Goal: Task Accomplishment & Management: Manage account settings

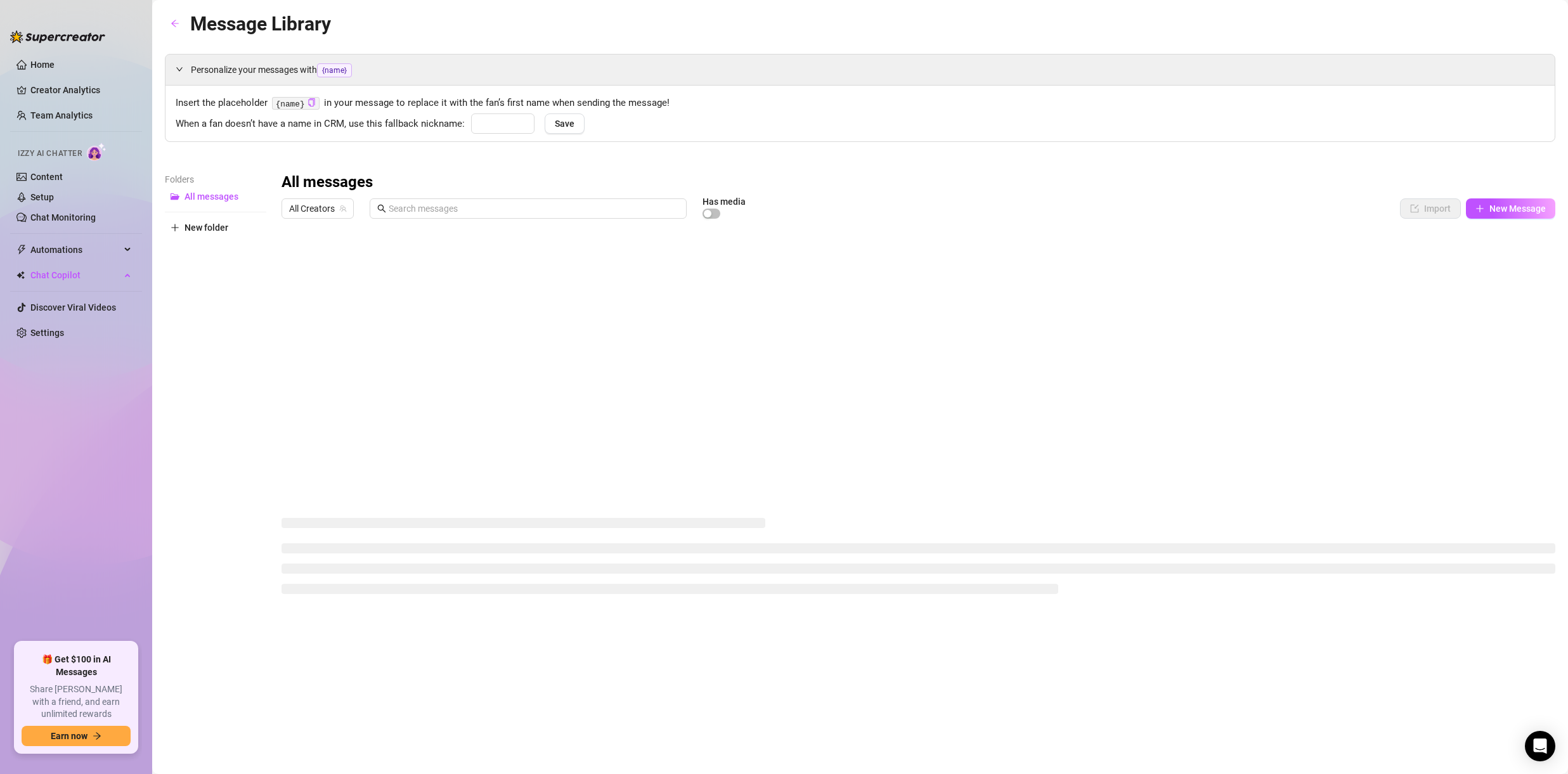
type input "babe"
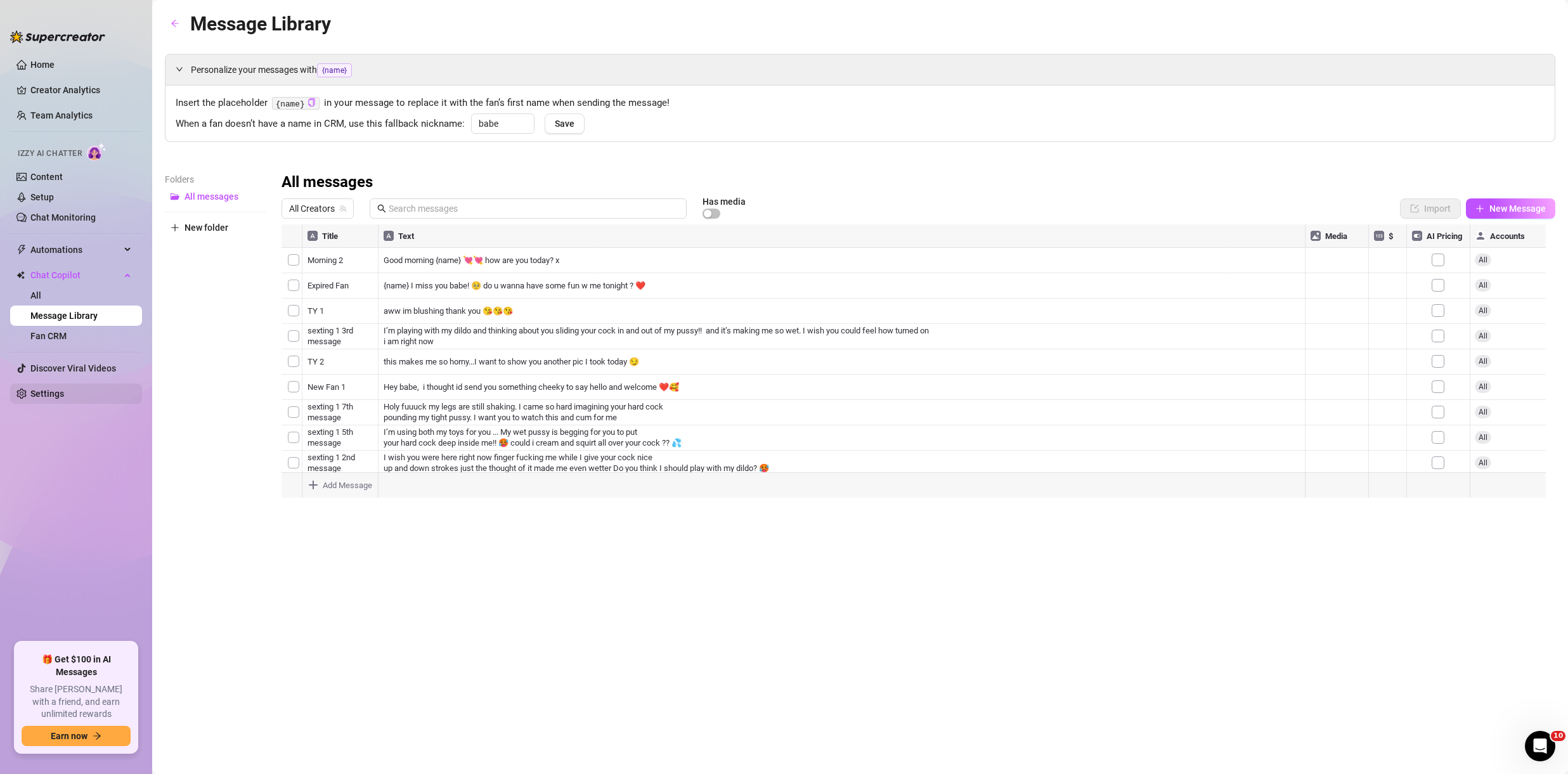
click at [61, 394] on link "Settings" at bounding box center [47, 393] width 34 height 10
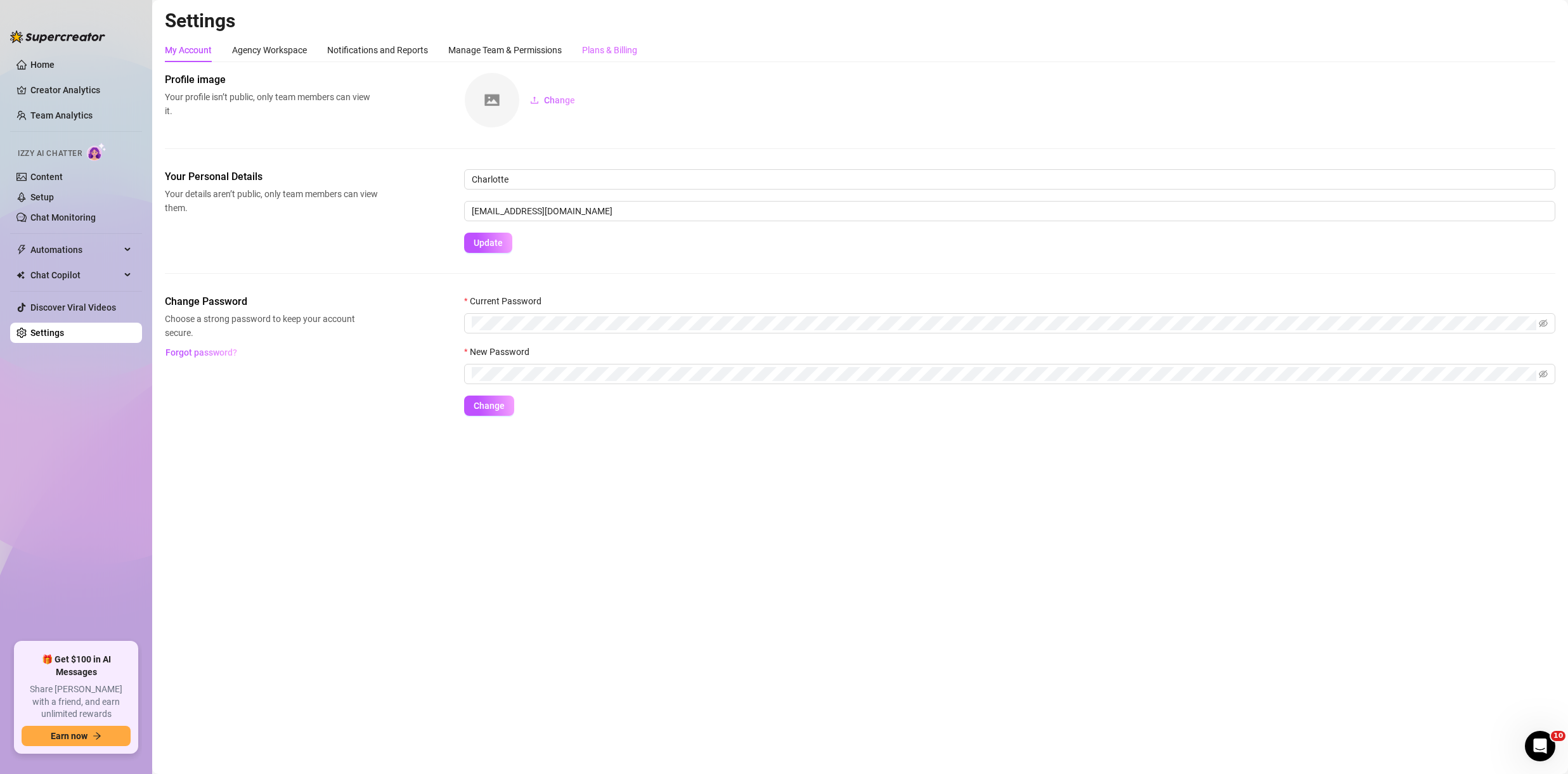
click at [622, 38] on div "Settings My Account Agency Workspace Notifications and Reports Manage Team & Pe…" at bounding box center [859, 219] width 1390 height 422
click at [616, 46] on div "Plans & Billing" at bounding box center [609, 50] width 55 height 14
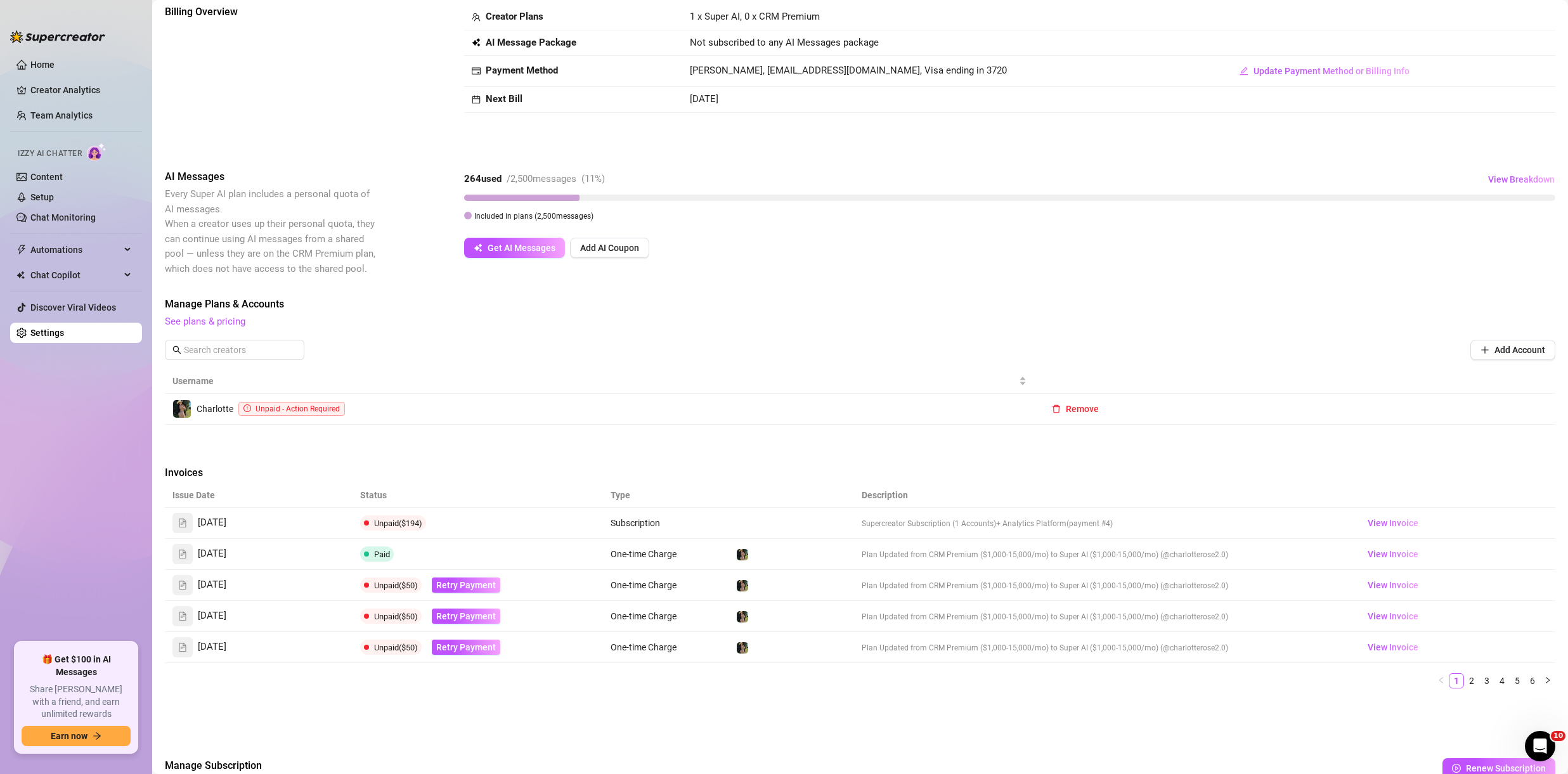
scroll to position [150, 0]
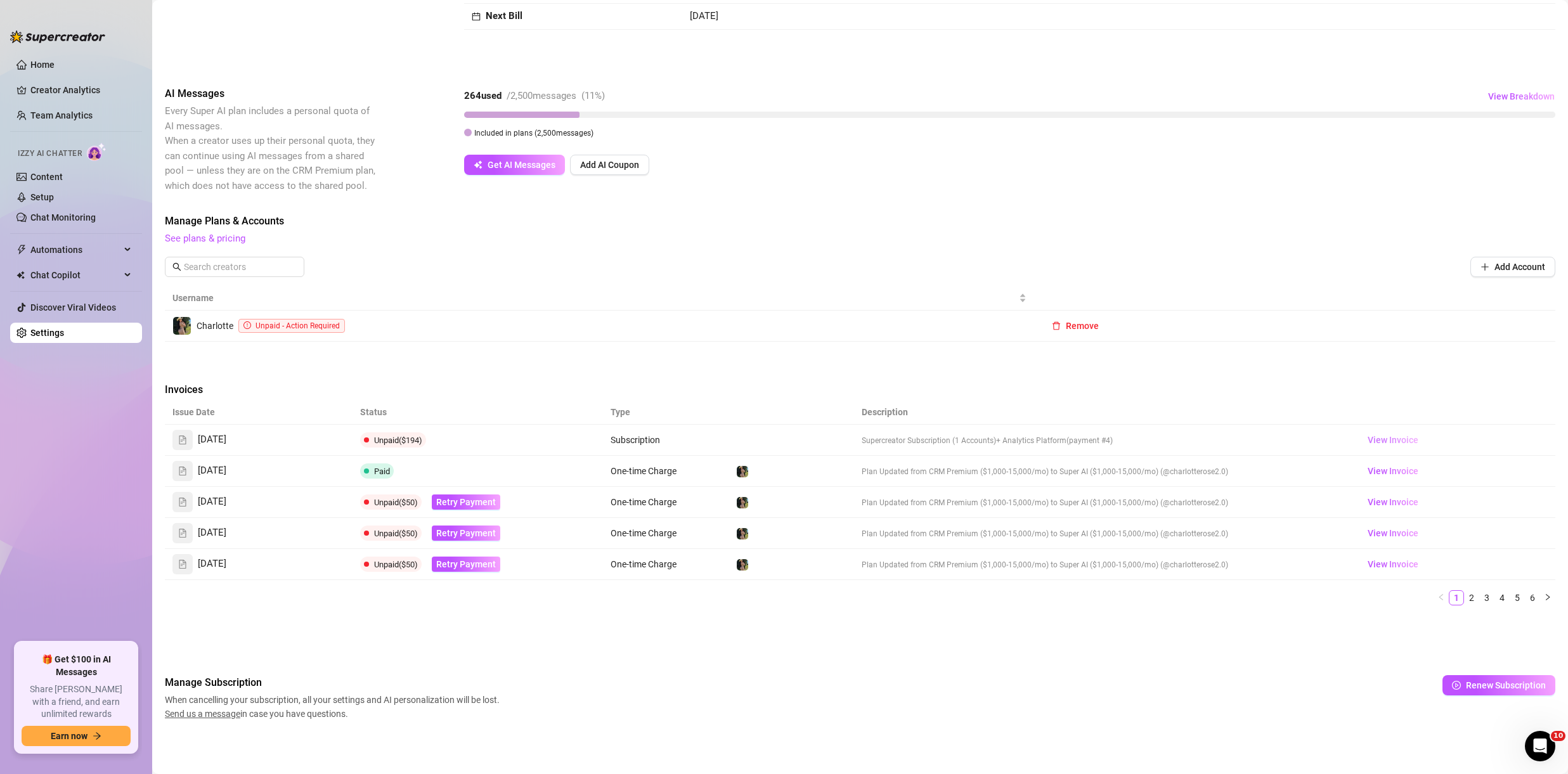
click at [1373, 444] on span "View Invoice" at bounding box center [1393, 440] width 51 height 14
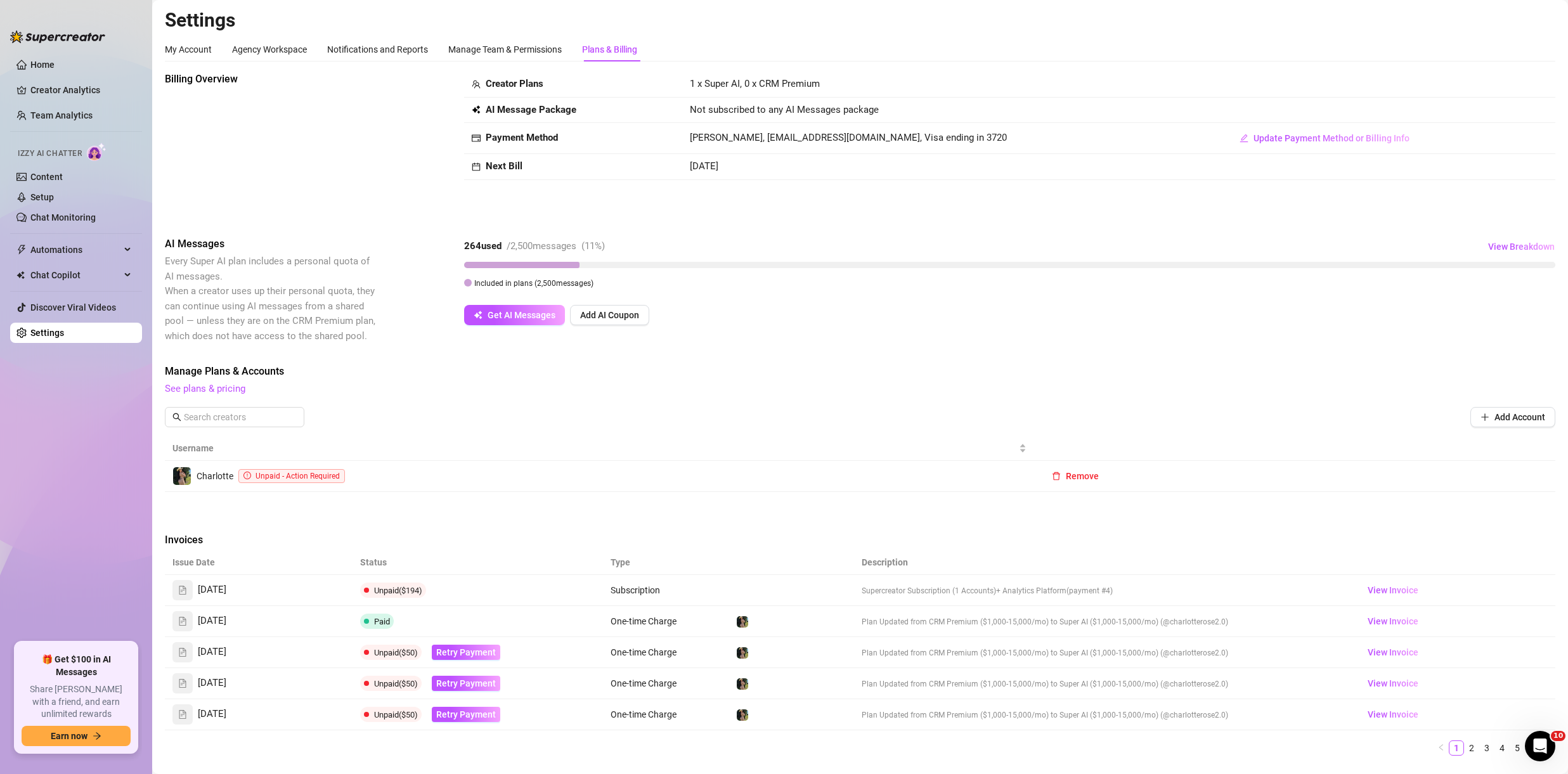
scroll to position [0, 0]
click at [1488, 245] on span "View Breakdown" at bounding box center [1521, 247] width 67 height 10
click at [1516, 197] on div "Billing Overview Creator Plans 1 x Super AI, 0 x CRM Premium AI Message Package…" at bounding box center [859, 145] width 1390 height 145
click at [1544, 203] on div "Billing Overview Creator Plans 1 x Super AI, 0 x CRM Premium AI Message Package…" at bounding box center [859, 145] width 1390 height 145
click at [1549, 203] on main "Settings My Account Agency Workspace Notifications and Reports Manage Team & Pe…" at bounding box center [860, 463] width 1416 height 925
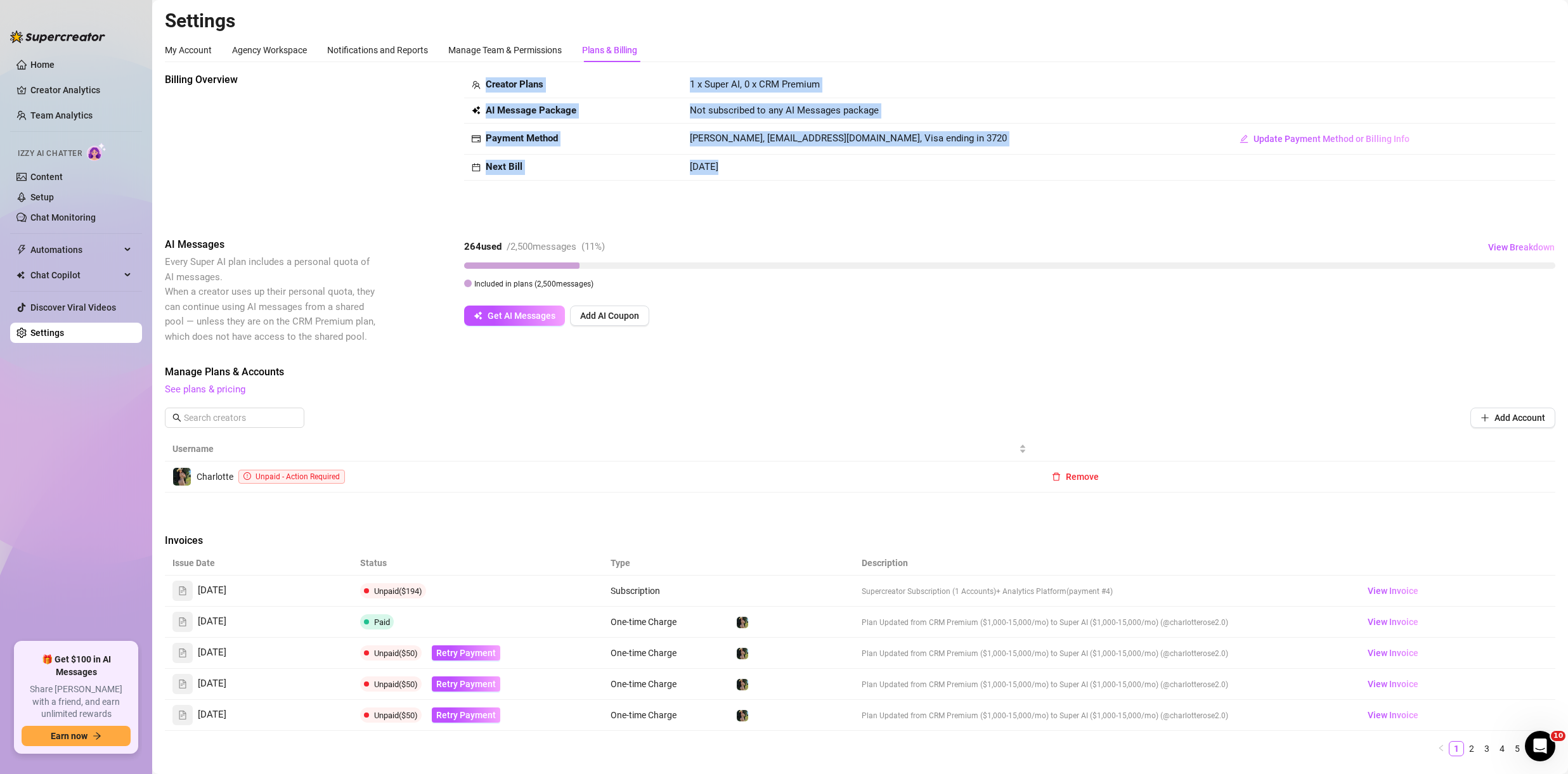
click at [1549, 202] on main "Settings My Account Agency Workspace Notifications and Reports Manage Team & Pe…" at bounding box center [860, 463] width 1416 height 925
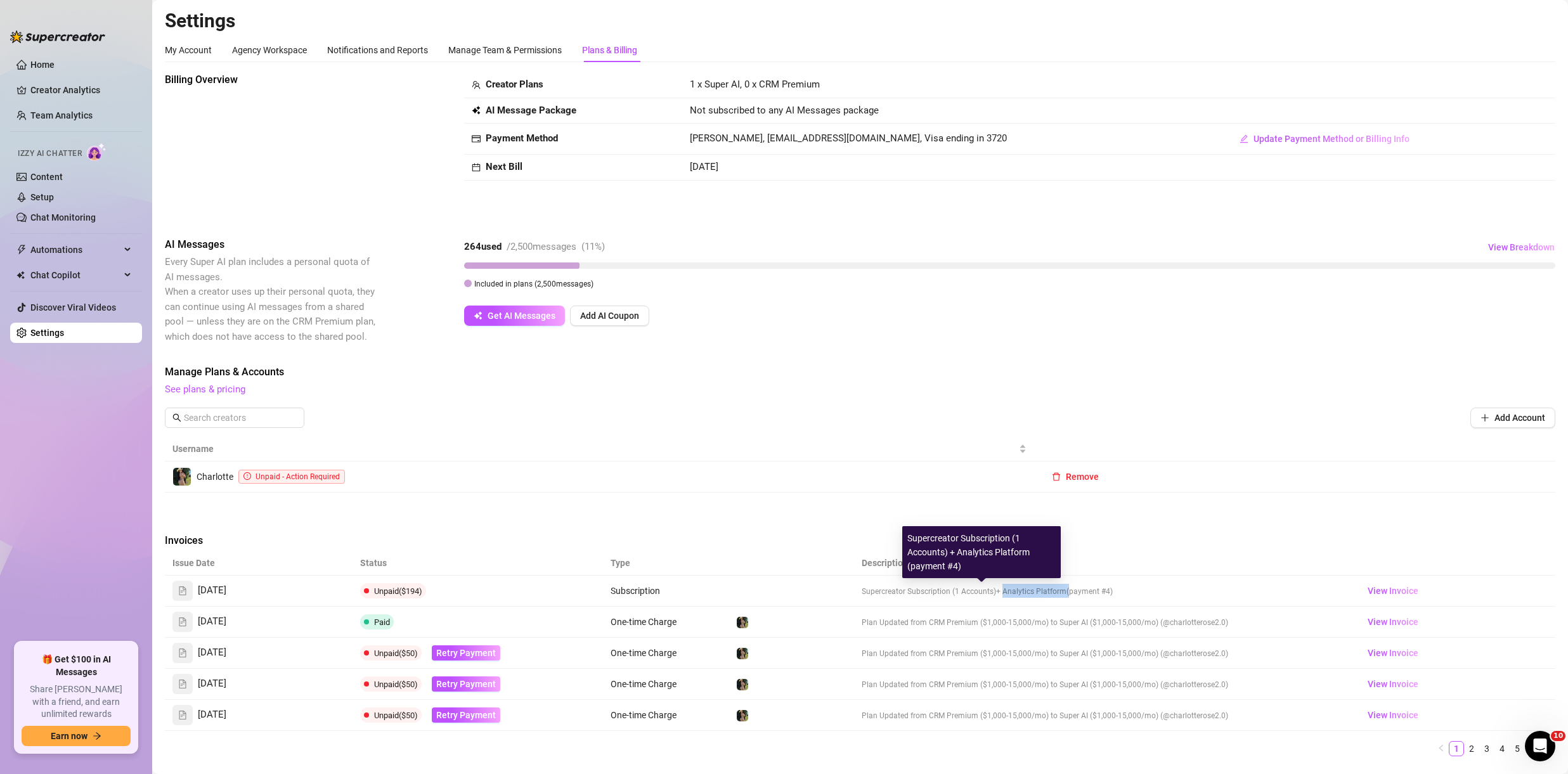
drag, startPoint x: 996, startPoint y: 592, endPoint x: 1060, endPoint y: 595, distance: 64.1
click at [1060, 595] on span "Supercreator Subscription (1 Accounts) + Analytics Platform (payment #4)" at bounding box center [986, 591] width 251 height 10
click at [1066, 595] on span "(payment #4)" at bounding box center [1089, 591] width 46 height 8
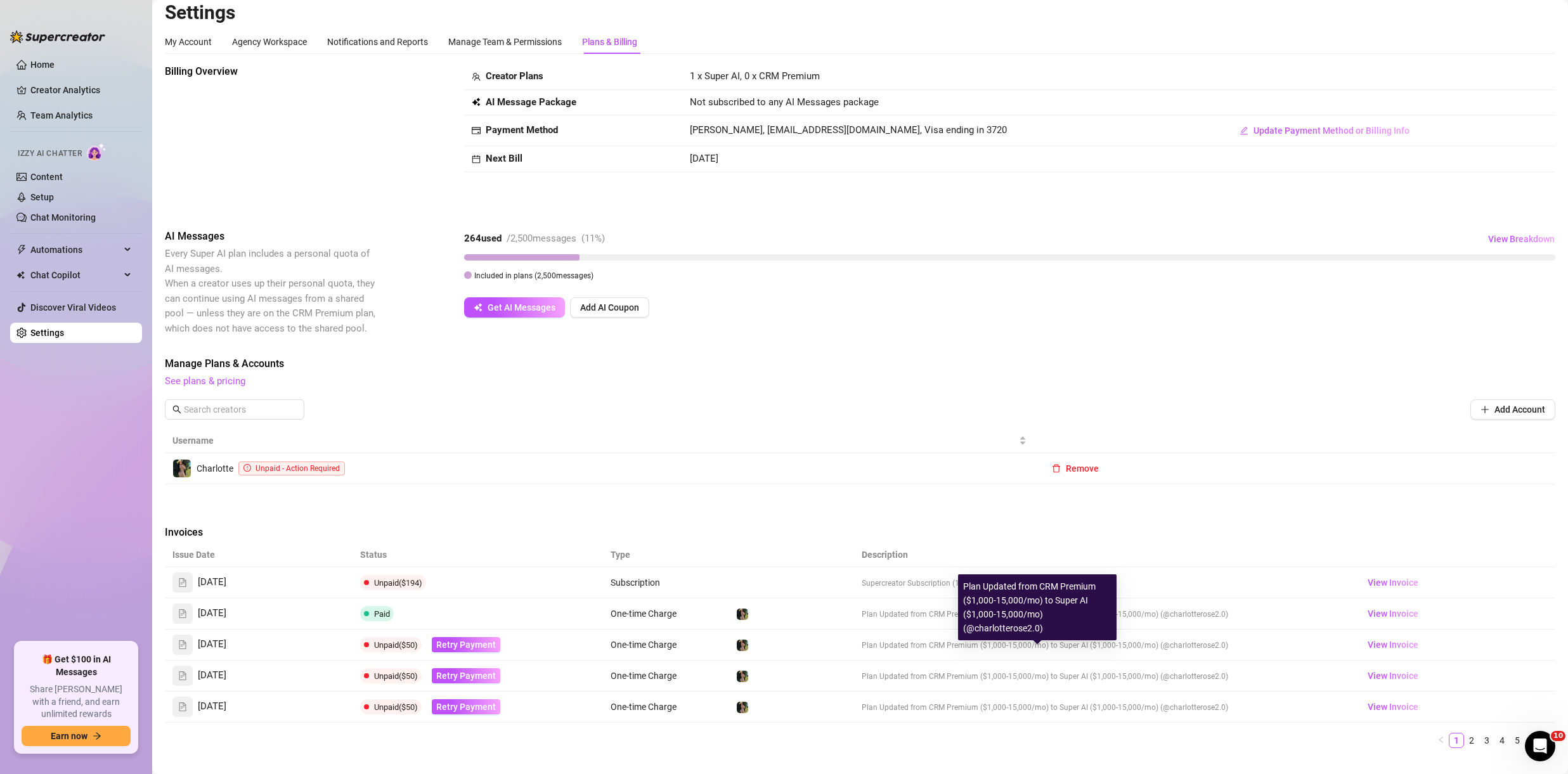
scroll to position [21, 0]
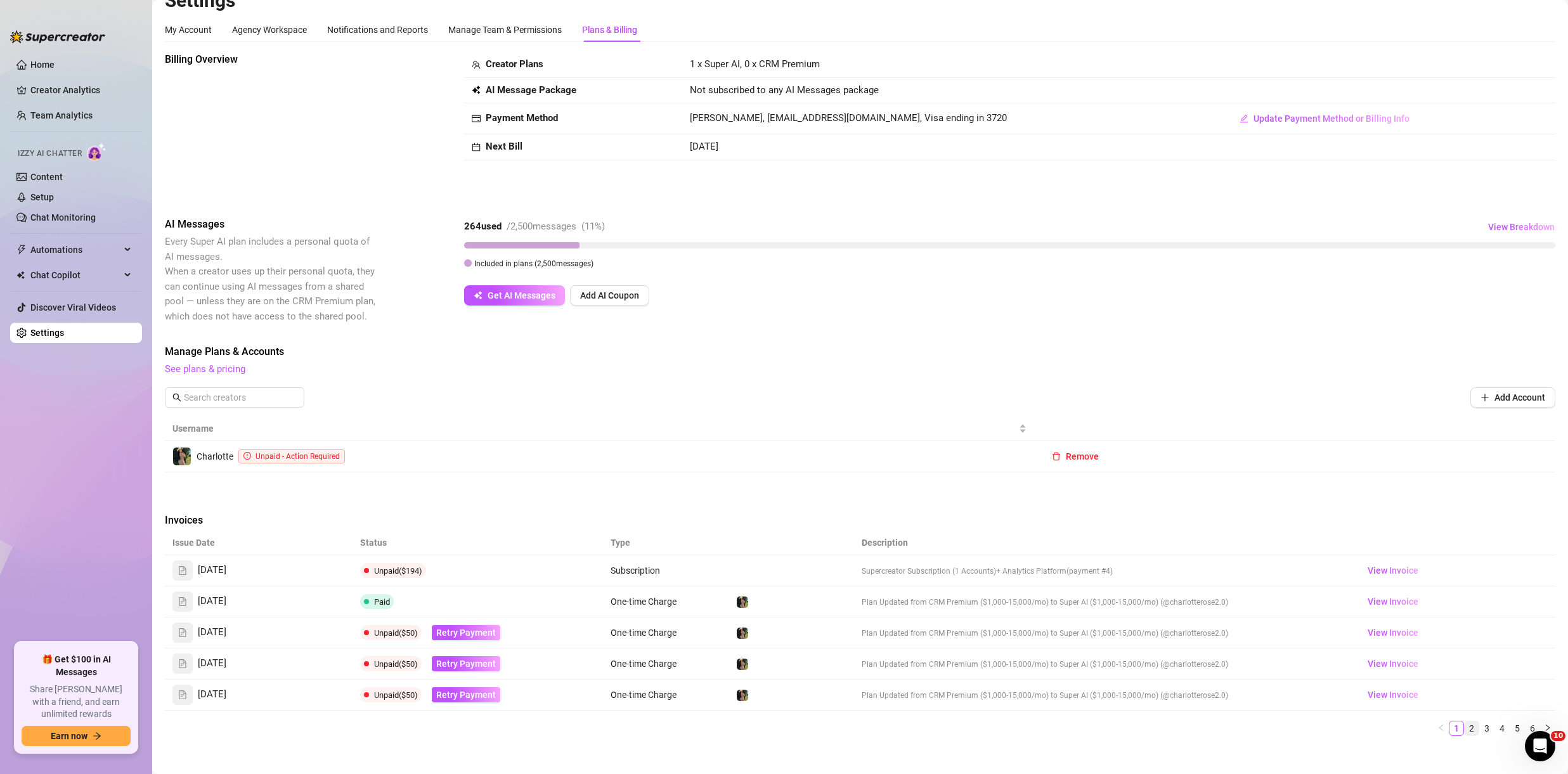
click at [1465, 730] on link "2" at bounding box center [1471, 728] width 14 height 14
click at [1480, 731] on link "3" at bounding box center [1486, 728] width 14 height 14
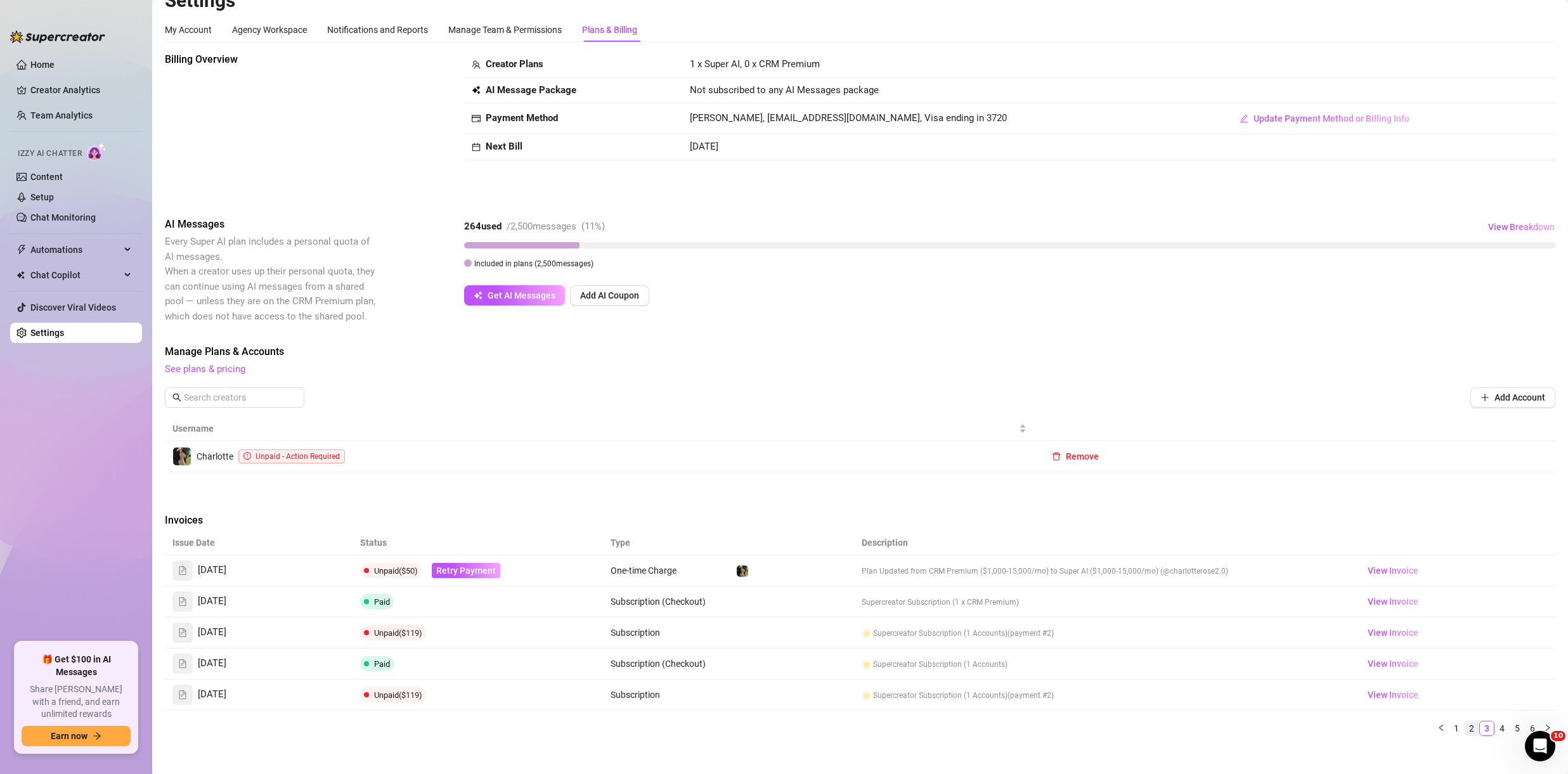
click at [1466, 734] on link "2" at bounding box center [1471, 728] width 14 height 14
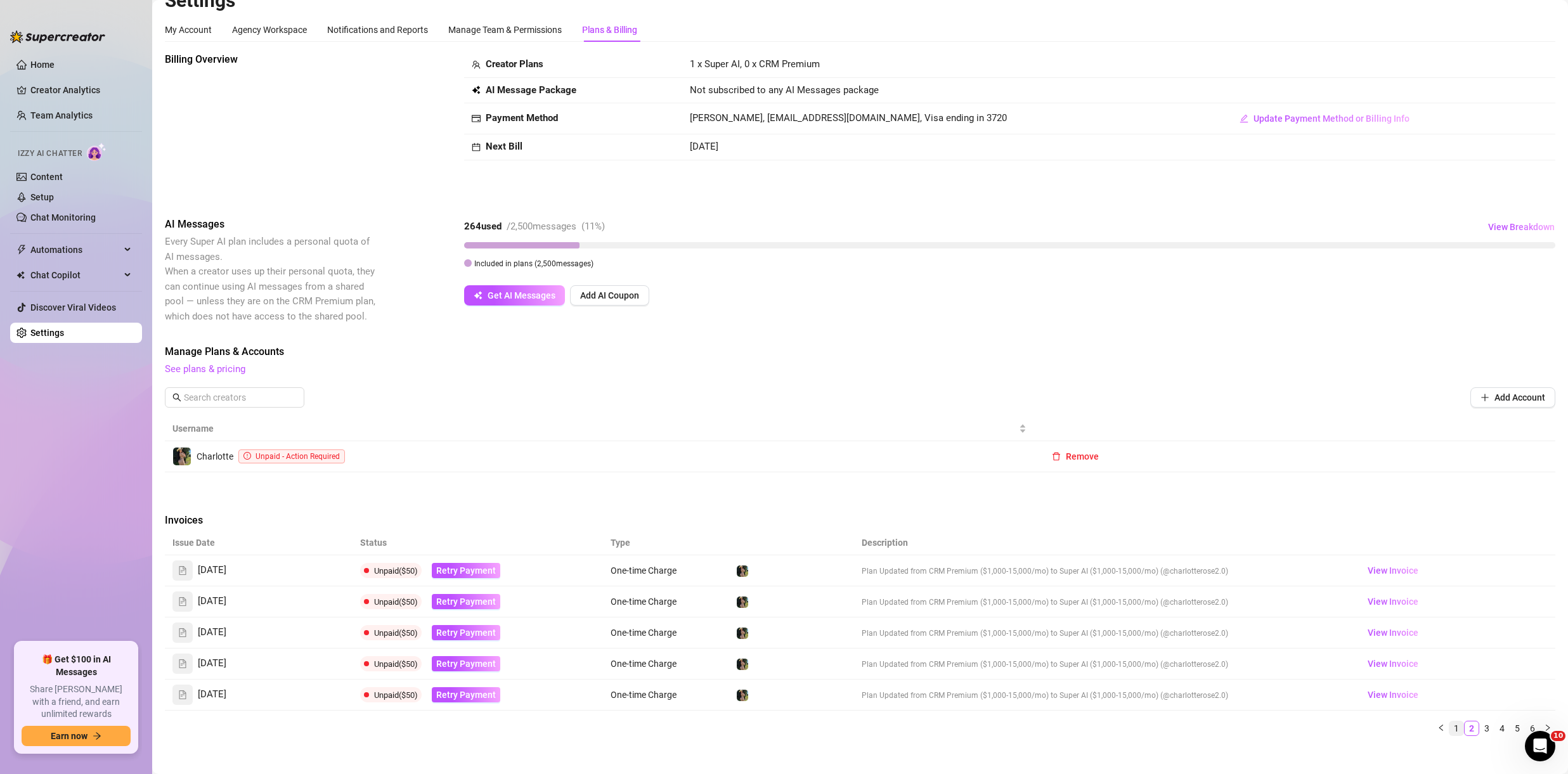
click at [1450, 734] on link "1" at bounding box center [1456, 728] width 14 height 14
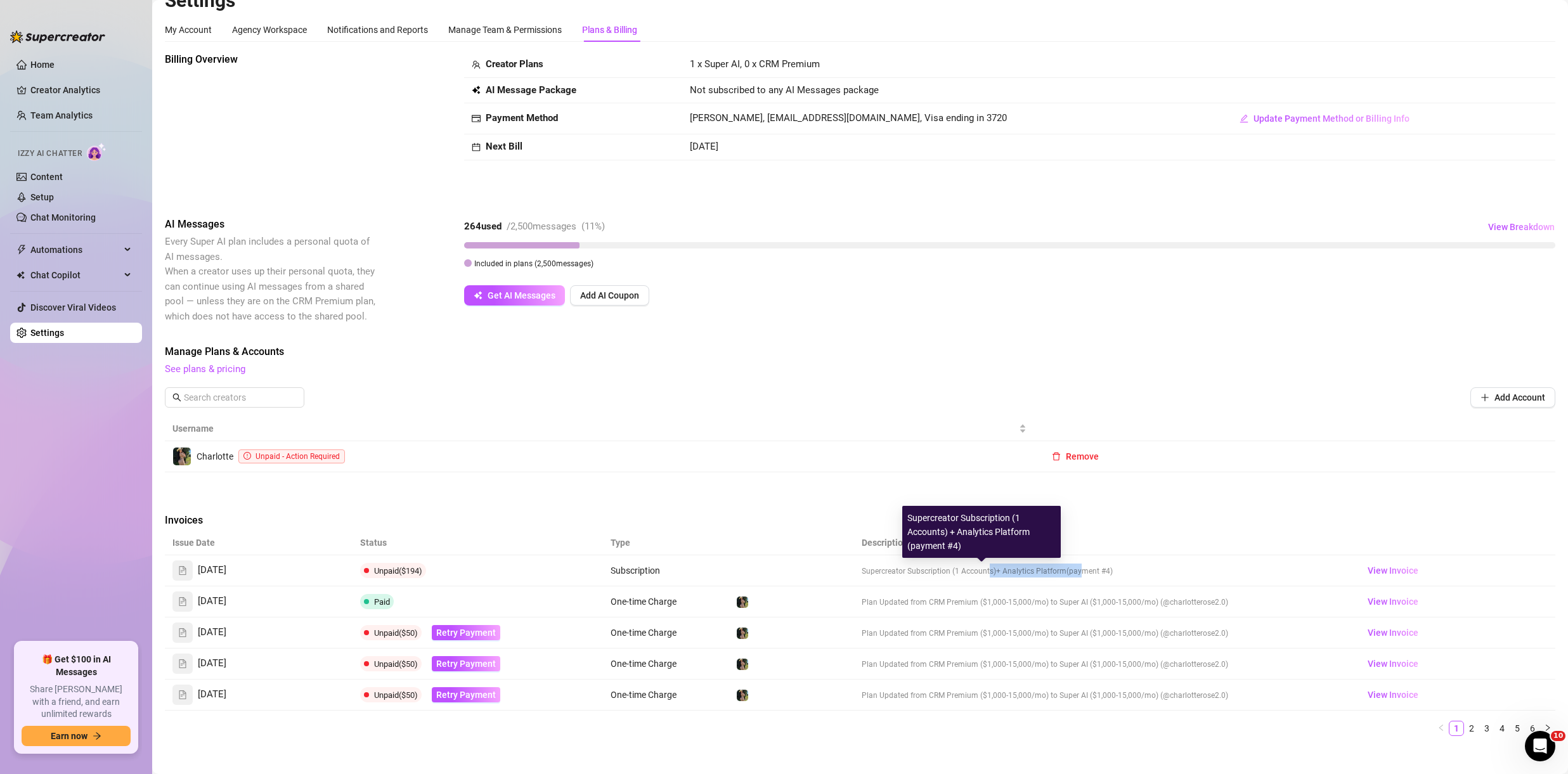
drag, startPoint x: 984, startPoint y: 571, endPoint x: 1071, endPoint y: 572, distance: 87.0
click at [1071, 572] on span "Supercreator Subscription (1 Accounts) + Analytics Platform (payment #4)" at bounding box center [986, 571] width 251 height 10
click at [1066, 574] on span "(payment #4)" at bounding box center [1089, 571] width 46 height 8
drag, startPoint x: 997, startPoint y: 572, endPoint x: 1062, endPoint y: 569, distance: 65.1
click at [1062, 569] on span "Supercreator Subscription (1 Accounts) + Analytics Platform (payment #4)" at bounding box center [986, 571] width 251 height 10
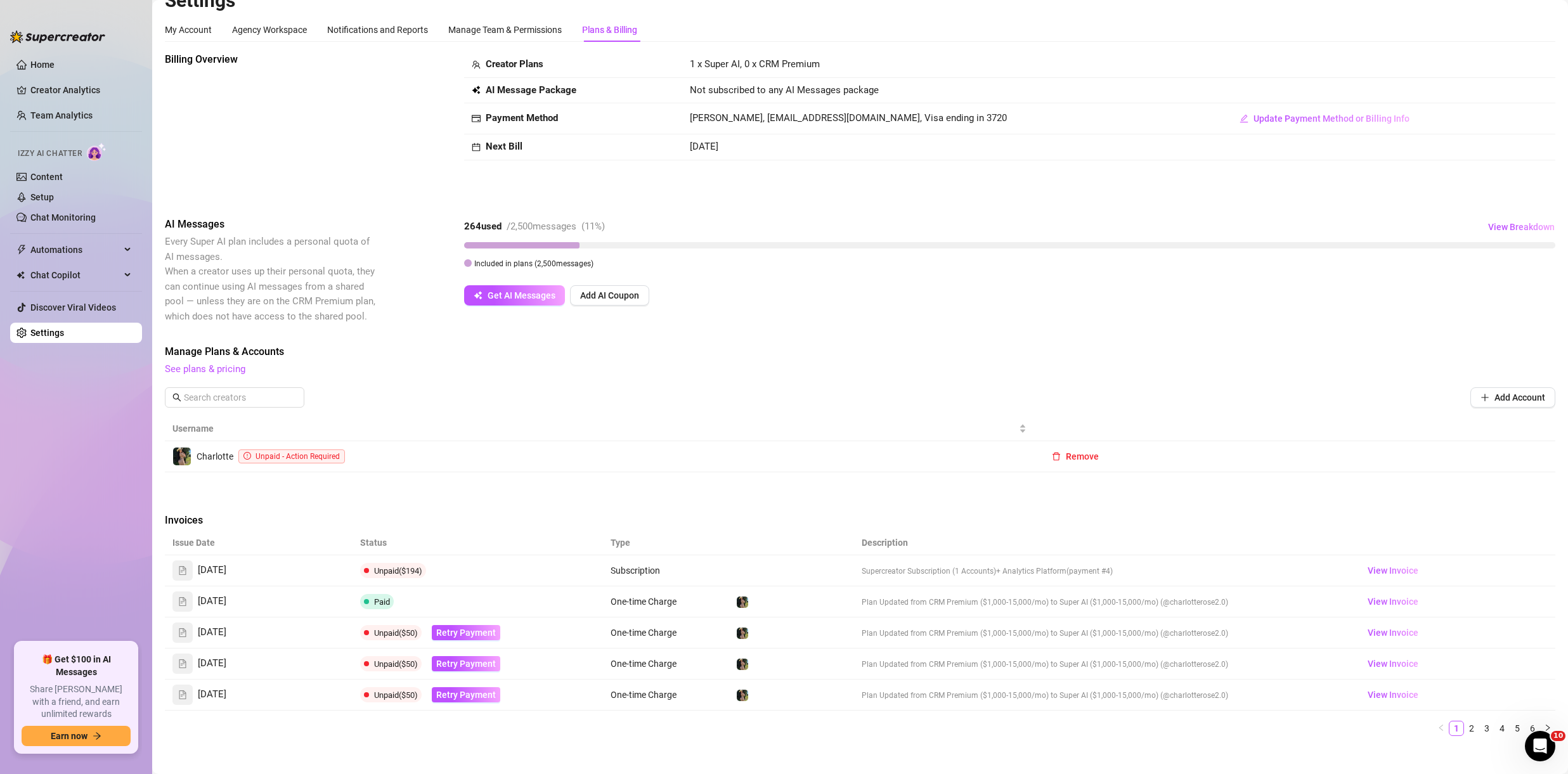
click at [1050, 276] on div "264 used / 2,500 messages ( 11 %) View Breakdown Included in plans ( 2,500 mess…" at bounding box center [1010, 261] width 1091 height 88
click at [998, 575] on span "+ Analytics Platform" at bounding box center [1030, 571] width 71 height 8
drag, startPoint x: 996, startPoint y: 575, endPoint x: 1058, endPoint y: 574, distance: 62.0
click at [1058, 574] on span "Supercreator Subscription (1 Accounts) + Analytics Platform (payment #4)" at bounding box center [986, 571] width 251 height 10
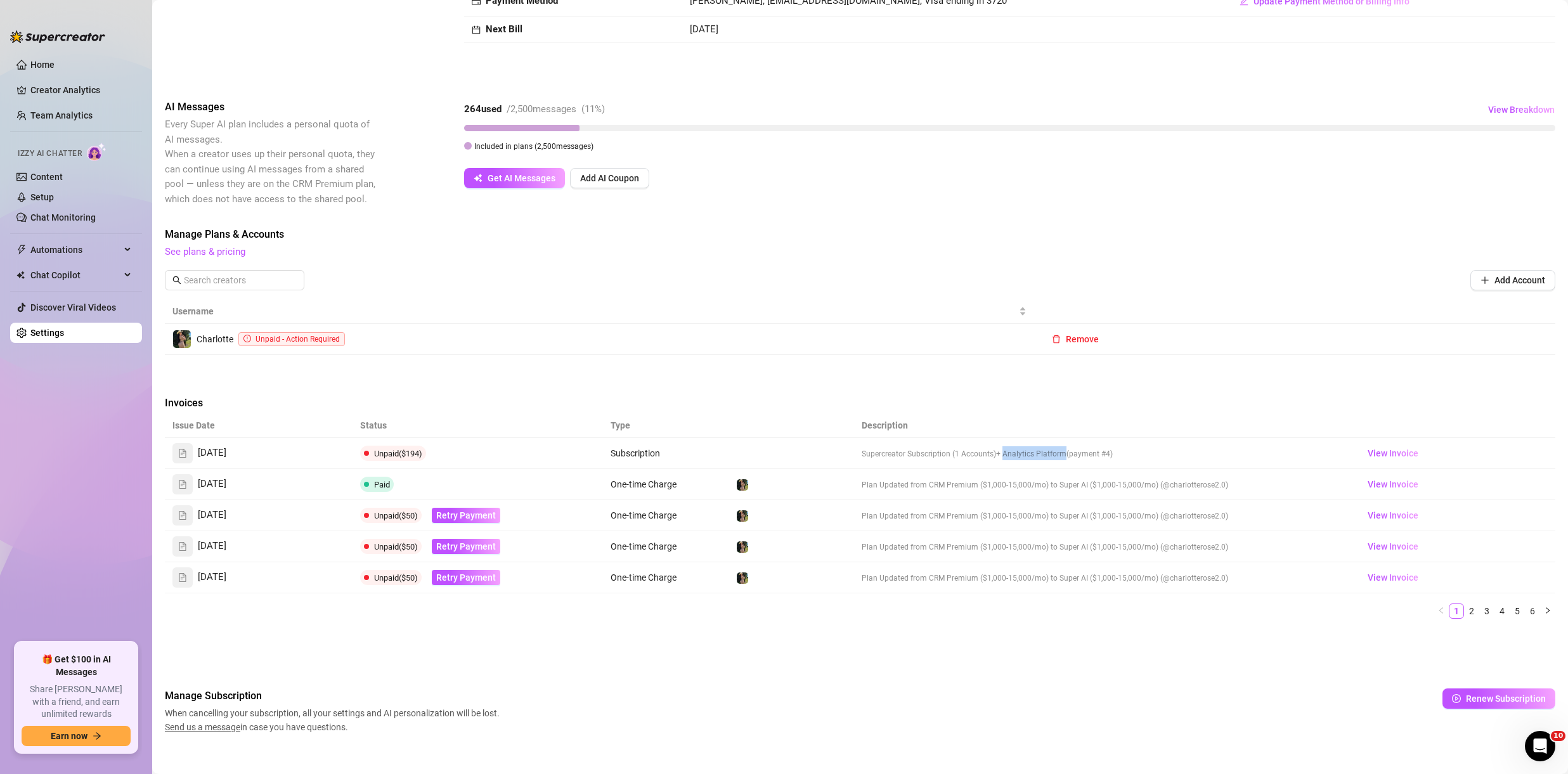
scroll to position [150, 0]
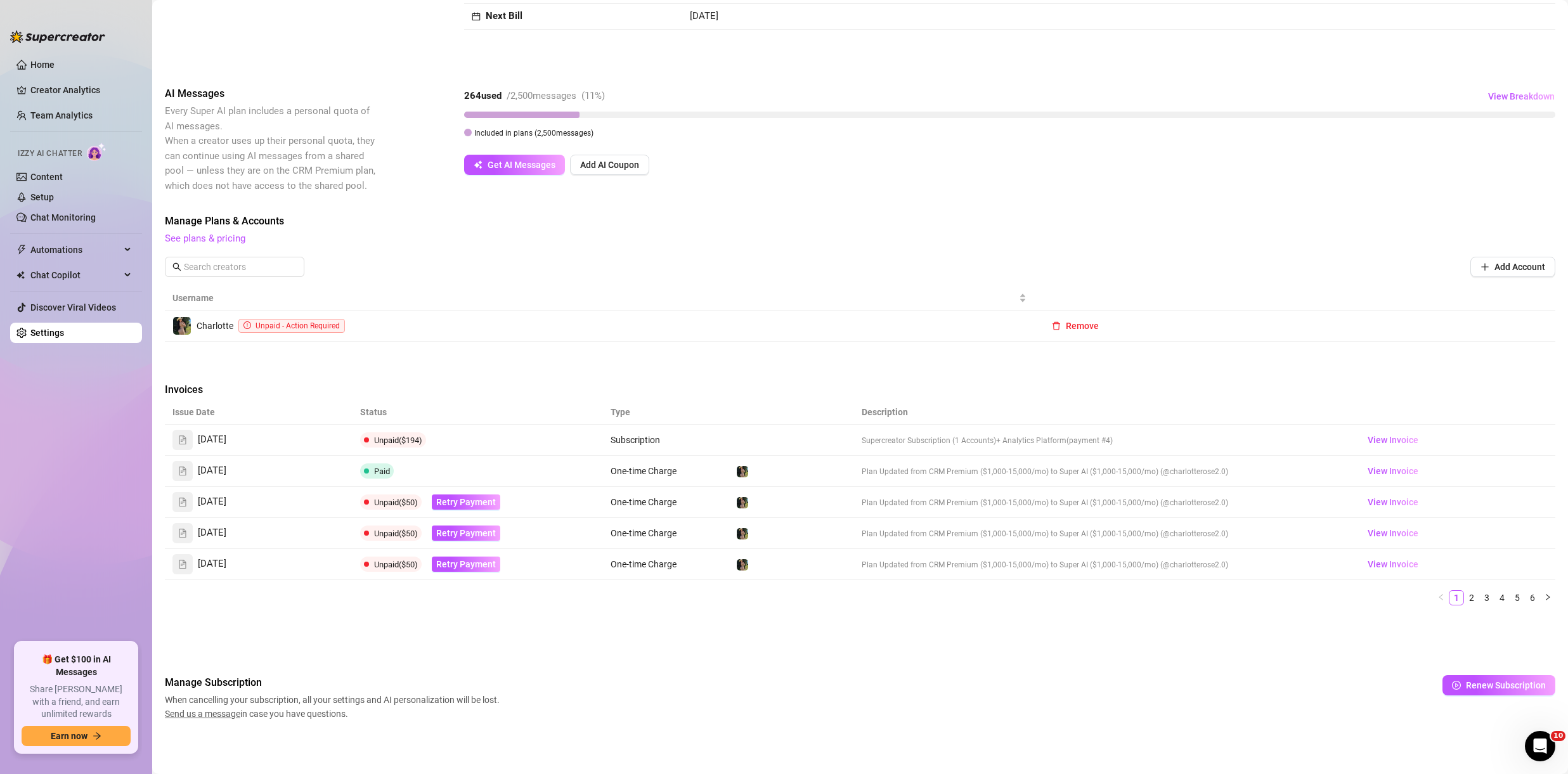
click at [1070, 93] on div "264 used / 2,500 messages ( 11 %) View Breakdown" at bounding box center [1010, 97] width 1091 height 21
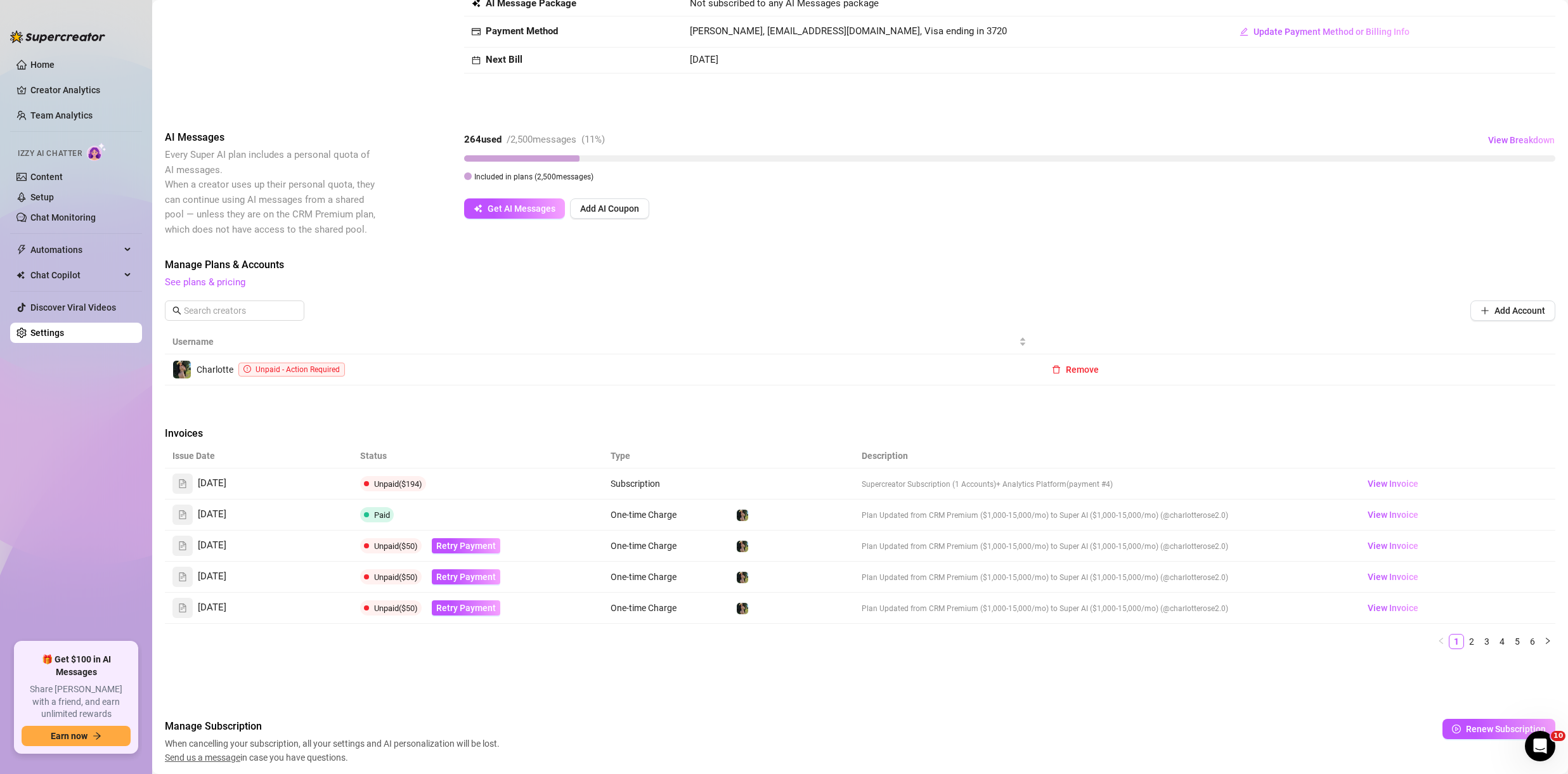
scroll to position [0, 0]
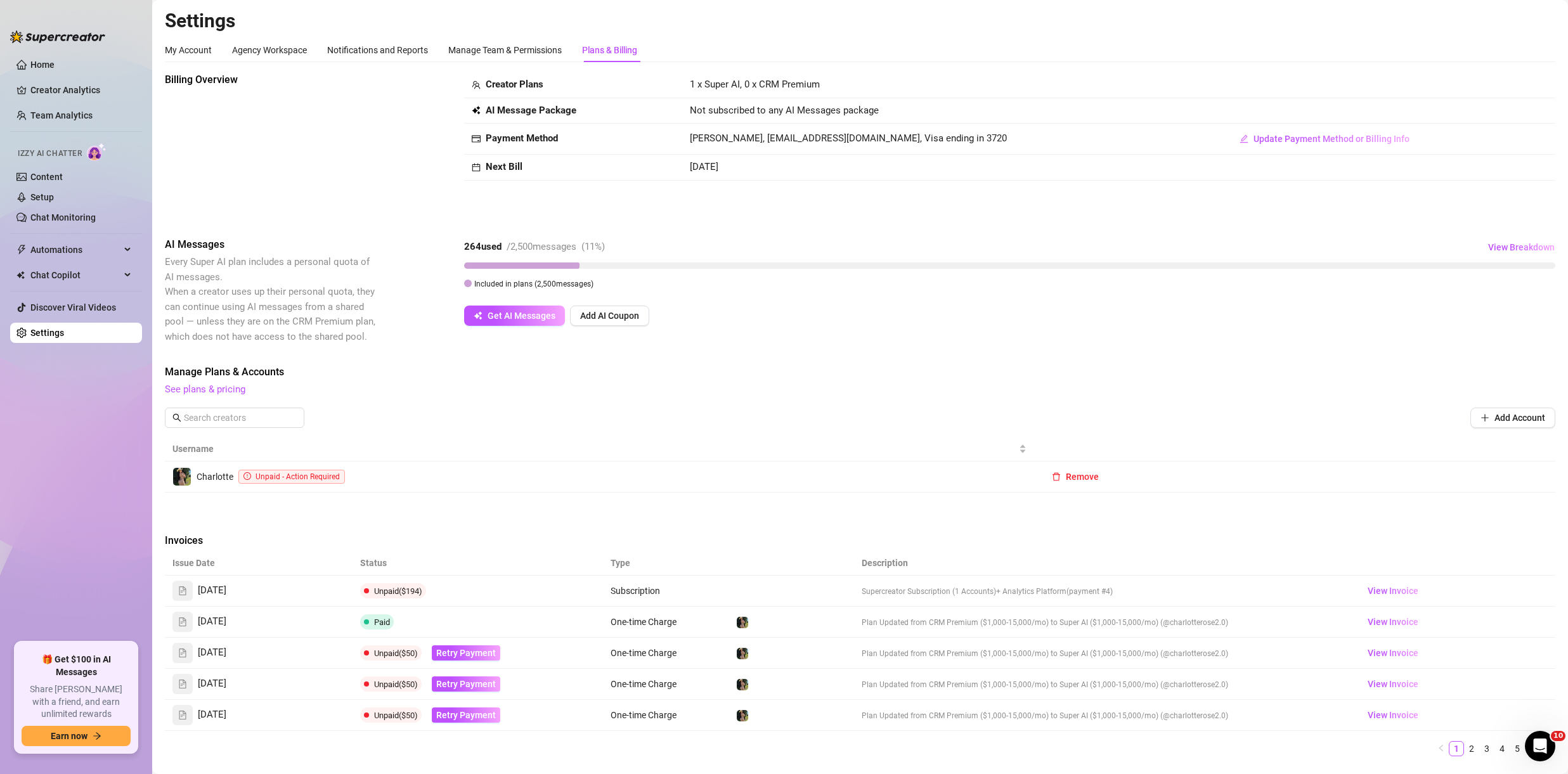
click at [1270, 13] on h2 "Settings" at bounding box center [859, 21] width 1390 height 24
drag, startPoint x: 1273, startPoint y: 8, endPoint x: 1284, endPoint y: 9, distance: 11.0
click at [1277, 11] on h2 "Settings" at bounding box center [859, 21] width 1390 height 24
click at [1466, 32] on h2 "Settings" at bounding box center [859, 21] width 1390 height 24
click at [1500, 23] on h2 "Settings" at bounding box center [859, 21] width 1390 height 24
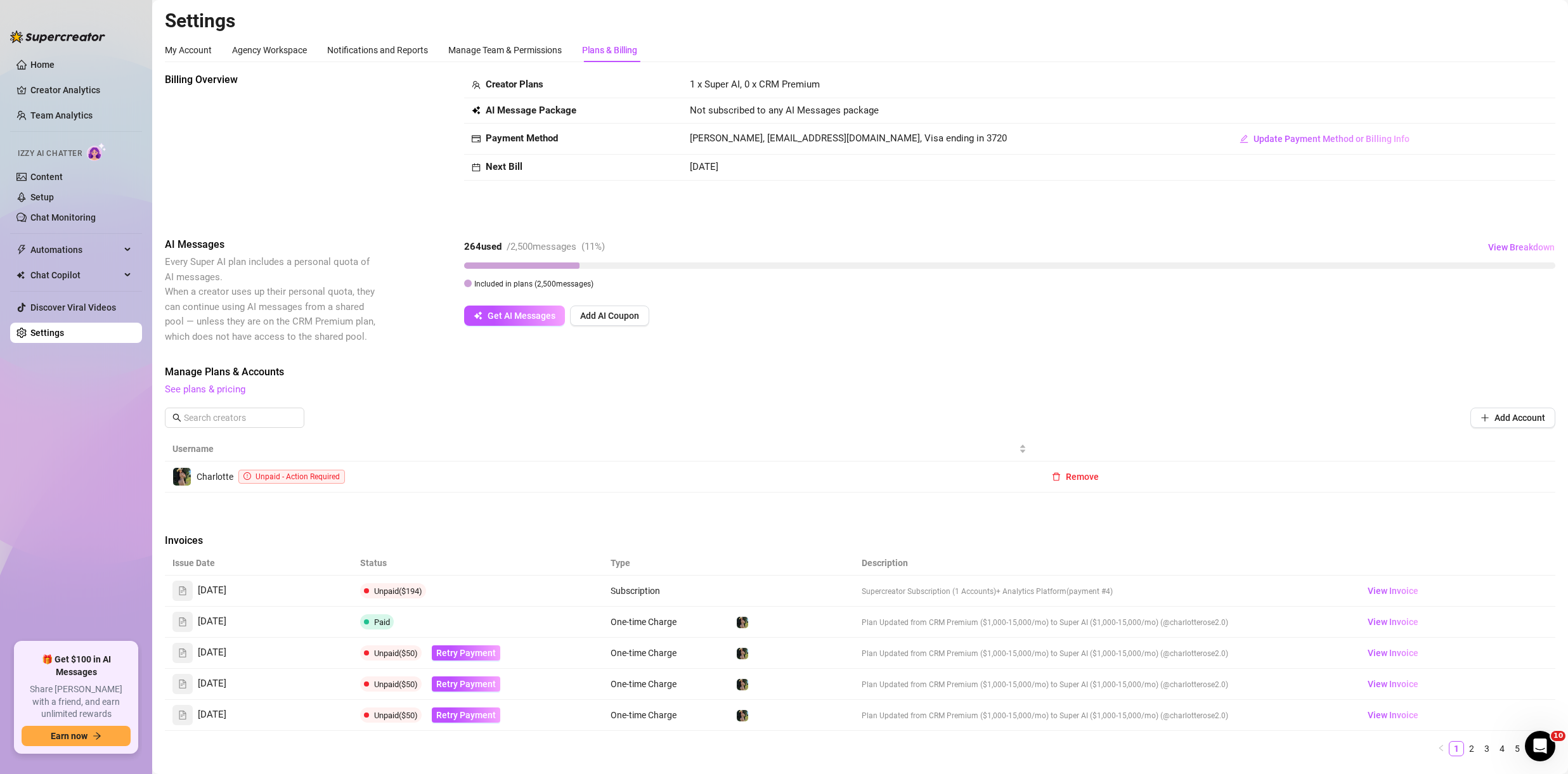
click at [1506, 17] on h2 "Settings" at bounding box center [859, 21] width 1390 height 24
click at [1531, 8] on main "Settings My Account Agency Workspace Notifications and Reports Manage Team & Pe…" at bounding box center [860, 463] width 1416 height 925
click at [1537, 5] on main "Settings My Account Agency Workspace Notifications and Reports Manage Team & Pe…" at bounding box center [860, 463] width 1416 height 925
click at [1540, 4] on main "Settings My Account Agency Workspace Notifications and Reports Manage Team & Pe…" at bounding box center [860, 463] width 1416 height 925
click at [1542, 5] on main "Settings My Account Agency Workspace Notifications and Reports Manage Team & Pe…" at bounding box center [860, 463] width 1416 height 925
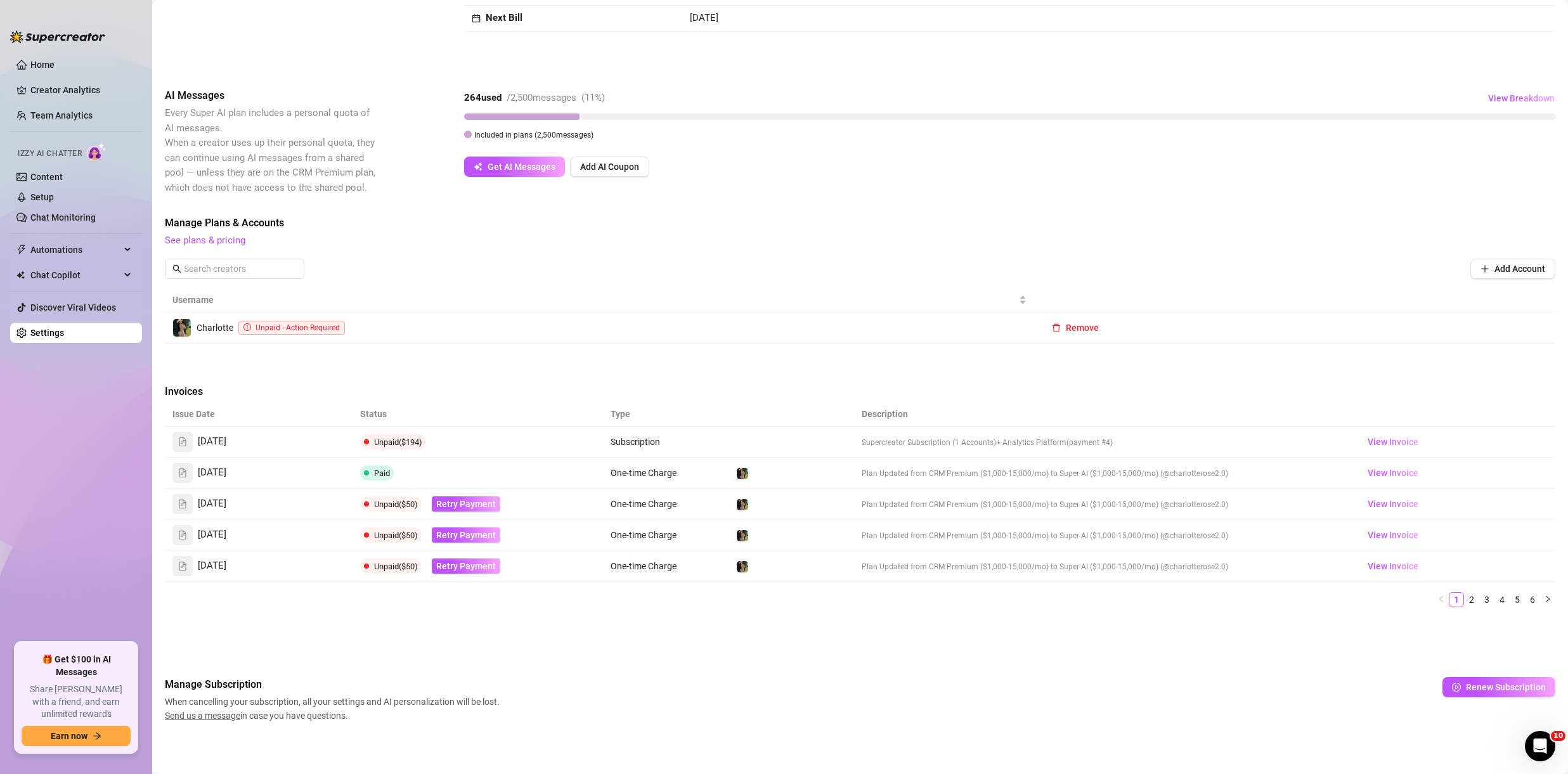
scroll to position [150, 0]
